Goal: Task Accomplishment & Management: Manage account settings

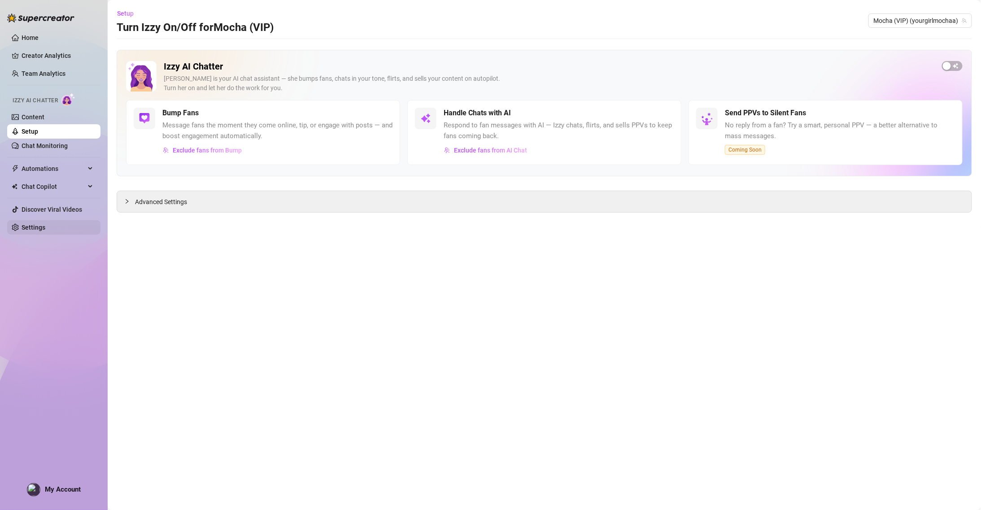
click at [45, 224] on link "Settings" at bounding box center [34, 227] width 24 height 7
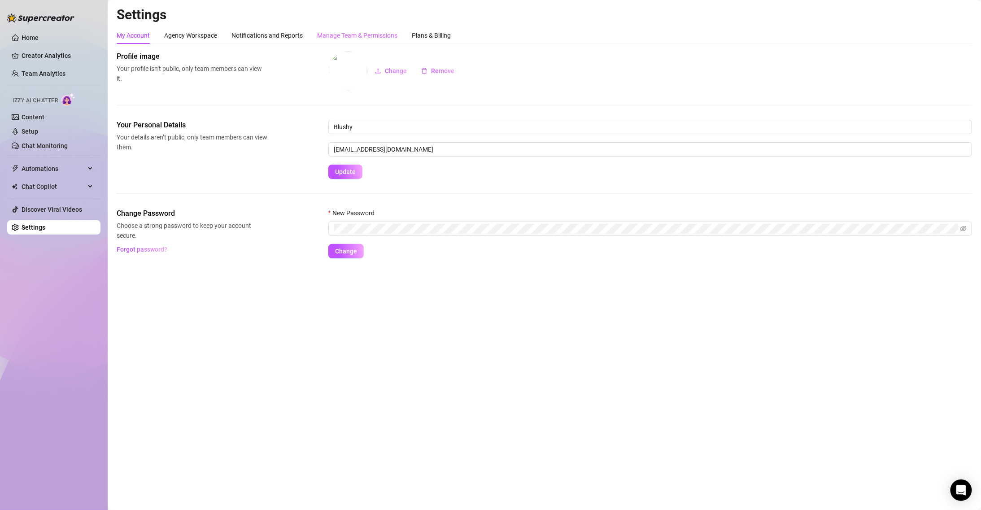
click at [323, 41] on div "Manage Team & Permissions" at bounding box center [357, 35] width 80 height 17
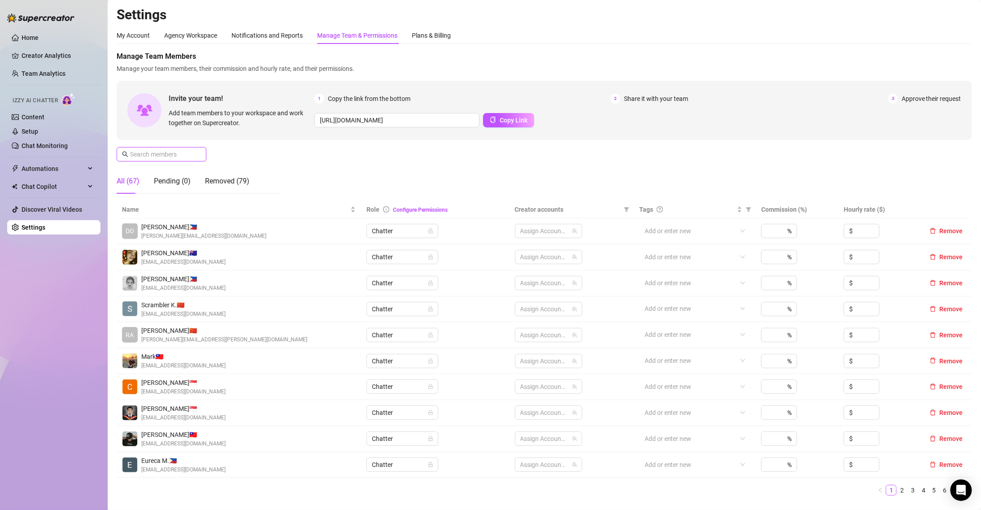
click at [160, 151] on input "text" at bounding box center [162, 154] width 64 height 10
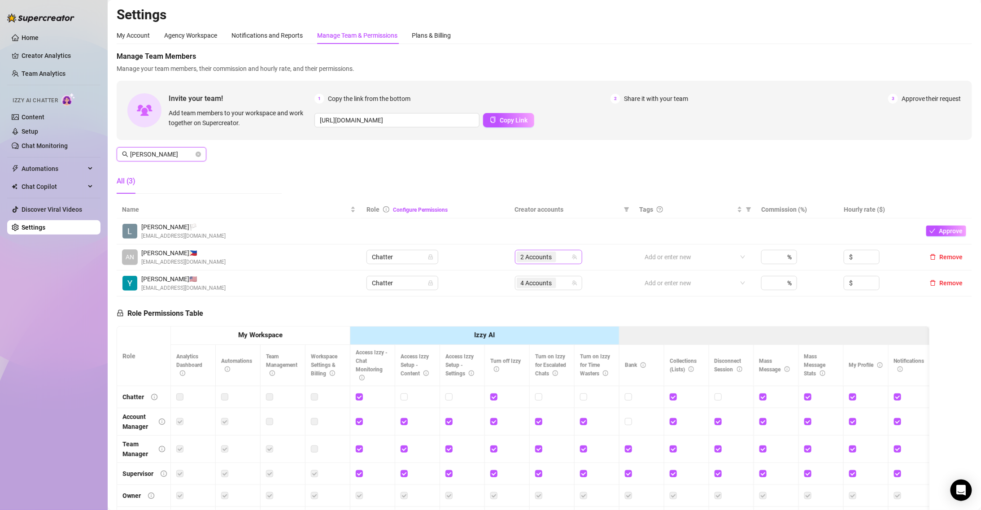
click at [566, 258] on div "2 Accounts" at bounding box center [544, 257] width 54 height 13
type input "[PERSON_NAME]"
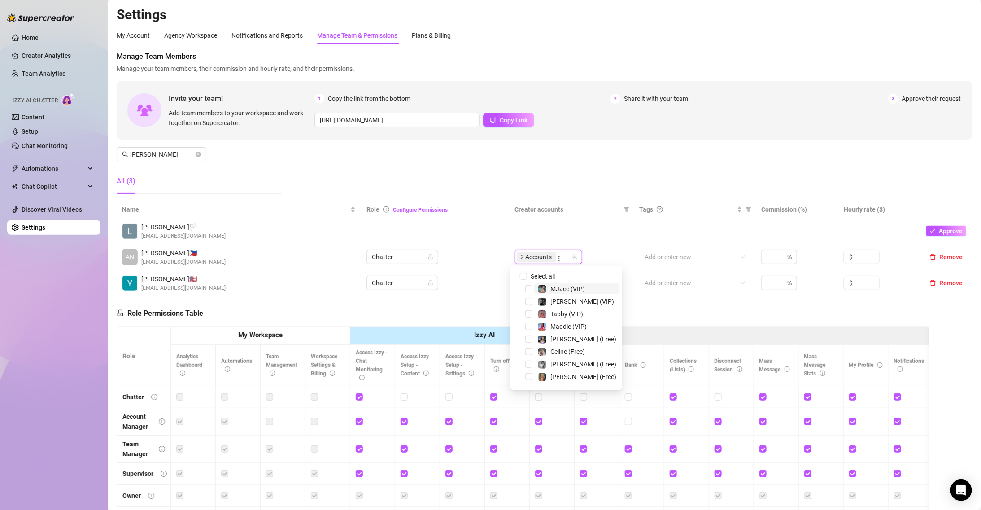
type input "ge"
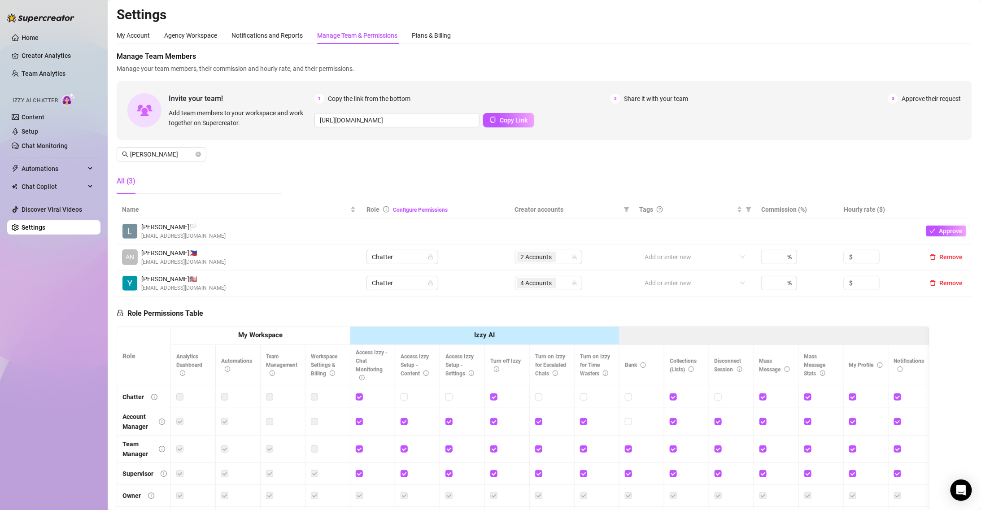
click at [581, 203] on th "Creator accounts" at bounding box center [571, 209] width 124 height 17
